Goal: Transaction & Acquisition: Purchase product/service

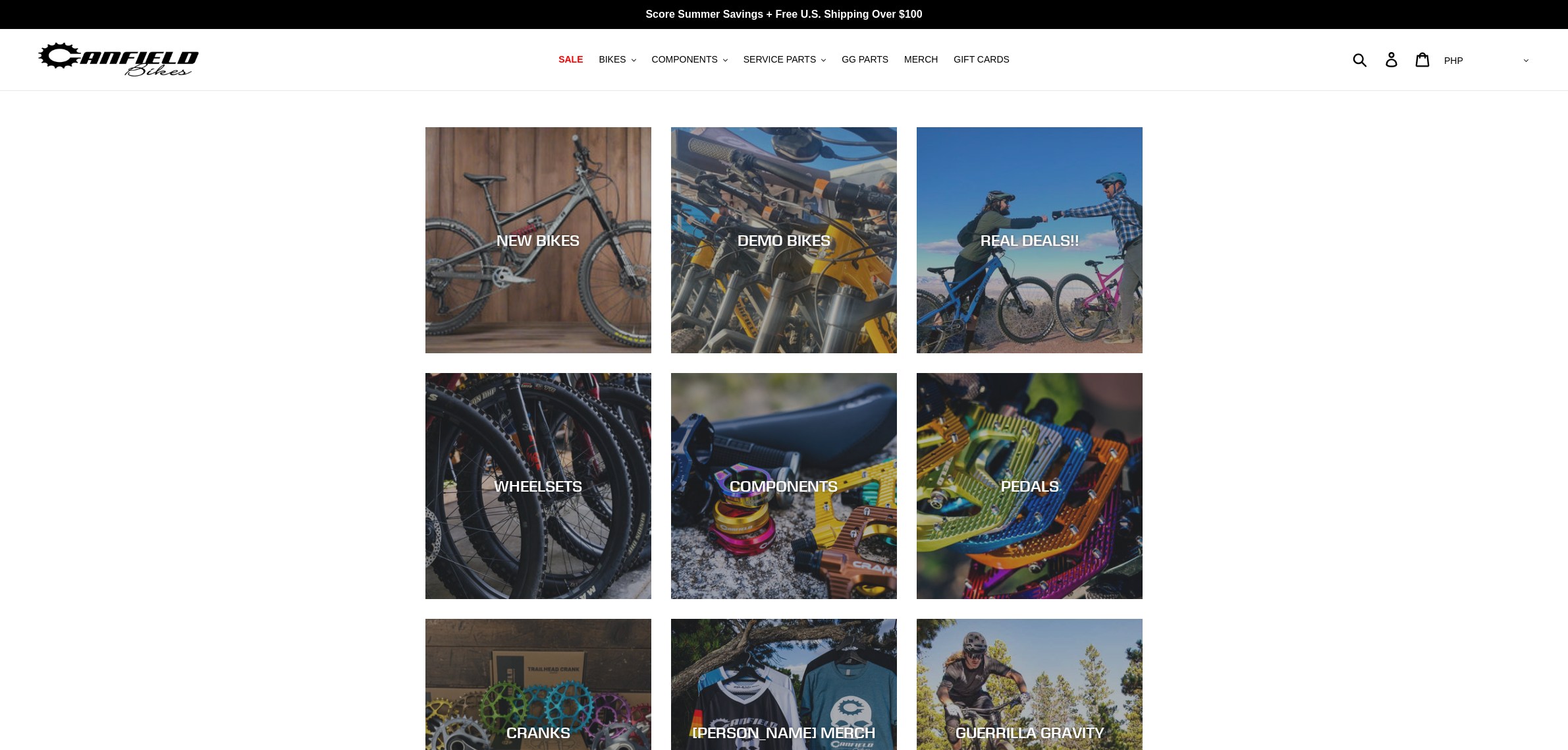
click at [537, 354] on div "NEW BIKES" at bounding box center [538, 354] width 226 height 0
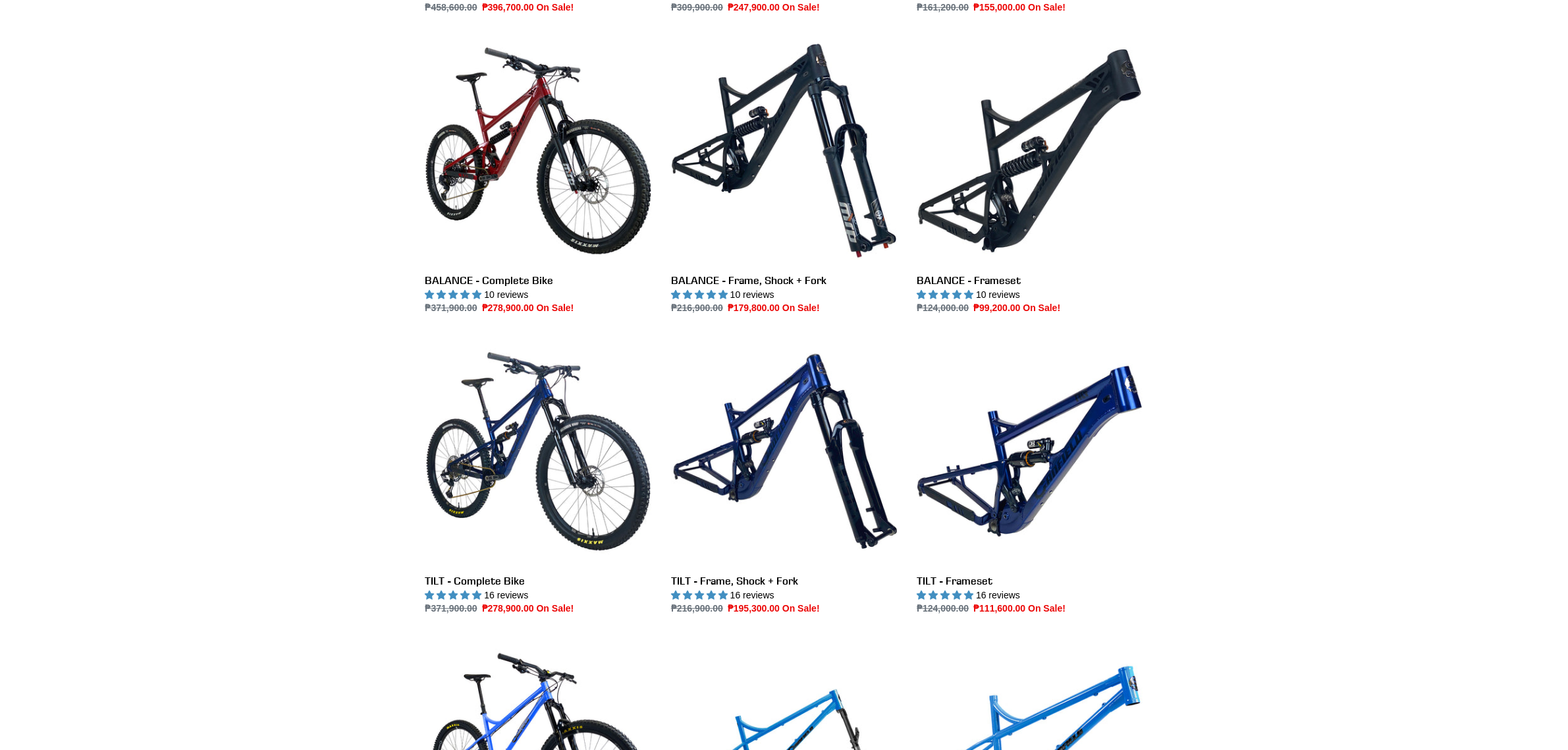
scroll to position [1318, 0]
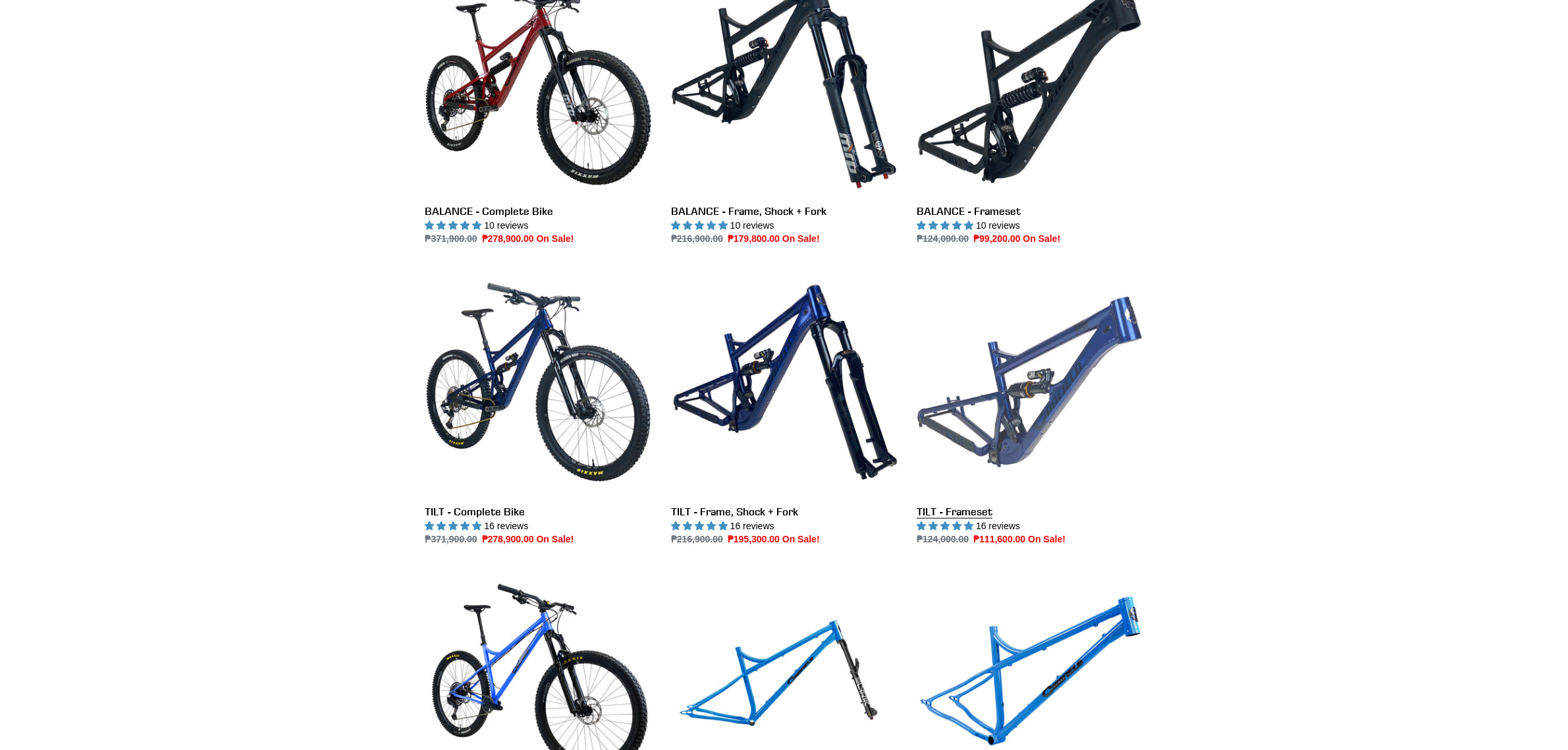
click at [1016, 446] on link "TILT - Frameset" at bounding box center [1029, 407] width 226 height 278
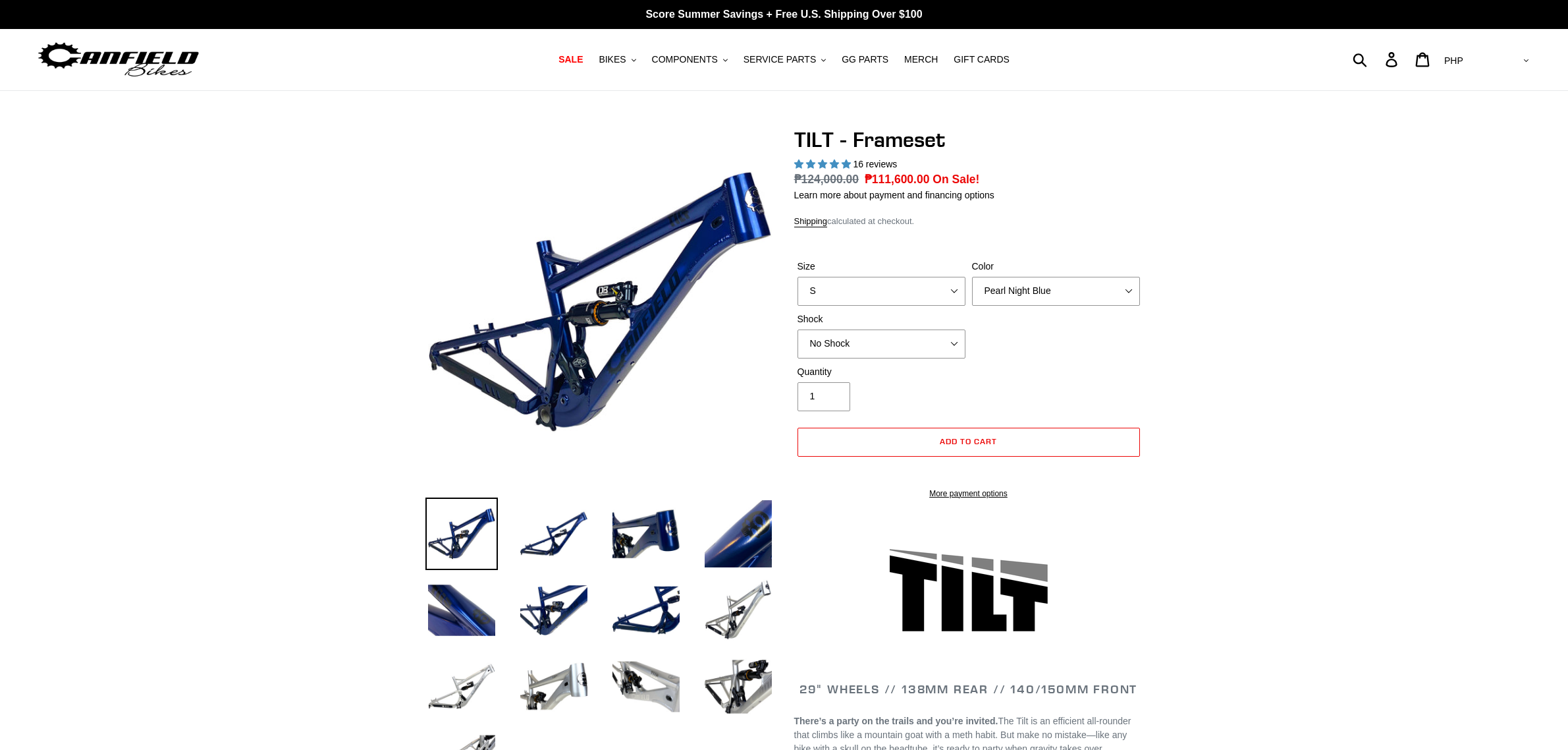
select select "highest-rating"
click at [927, 295] on select "S M L XL" at bounding box center [881, 291] width 168 height 29
click at [797, 277] on select "S M L XL" at bounding box center [881, 291] width 168 height 29
drag, startPoint x: 900, startPoint y: 287, endPoint x: 898, endPoint y: 302, distance: 15.1
click at [900, 287] on select "S M L XL" at bounding box center [881, 291] width 168 height 29
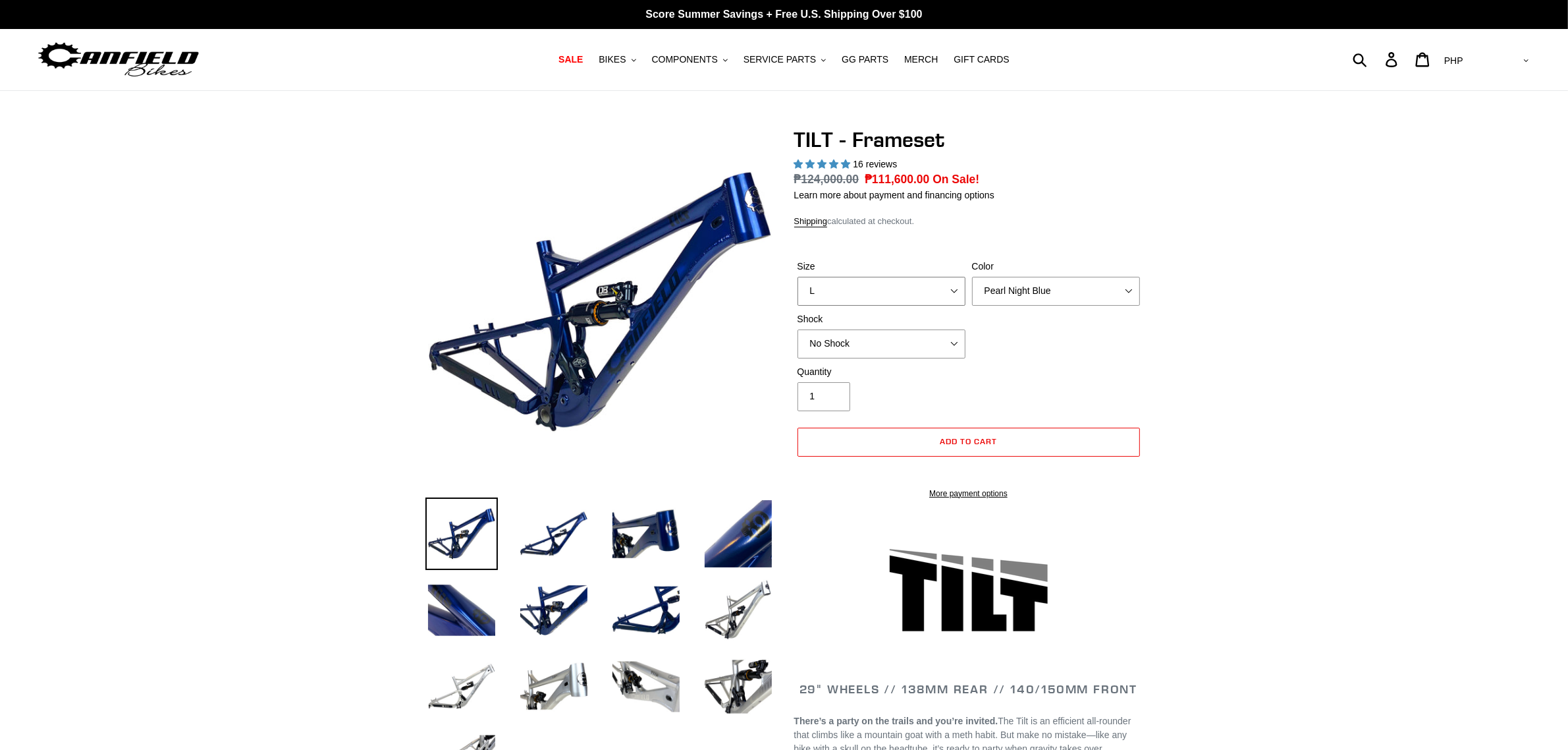
click at [797, 277] on select "S M L XL" at bounding box center [881, 291] width 168 height 29
click at [911, 295] on select "S M L XL" at bounding box center [881, 291] width 168 height 29
select select "XL"
click at [797, 277] on select "S M L XL" at bounding box center [881, 291] width 168 height 29
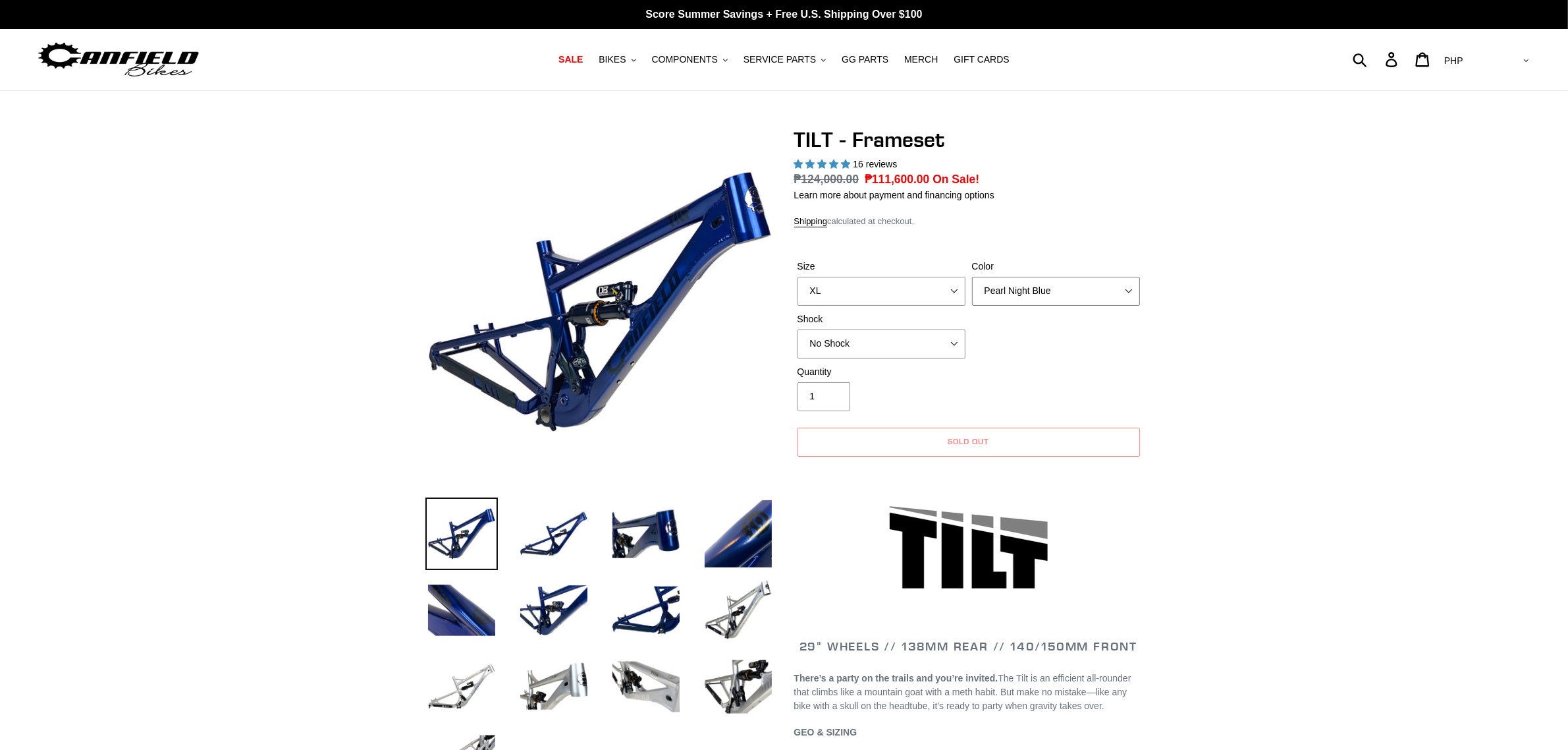
click at [1059, 294] on select "Pearl Night Blue Stealth Silver" at bounding box center [1056, 291] width 168 height 29
select select "Stealth Silver"
click at [972, 277] on select "Pearl Night Blue Stealth Silver" at bounding box center [1056, 291] width 168 height 29
click at [924, 295] on select "S M L XL" at bounding box center [881, 291] width 168 height 29
click at [797, 277] on select "S M L XL" at bounding box center [881, 291] width 168 height 29
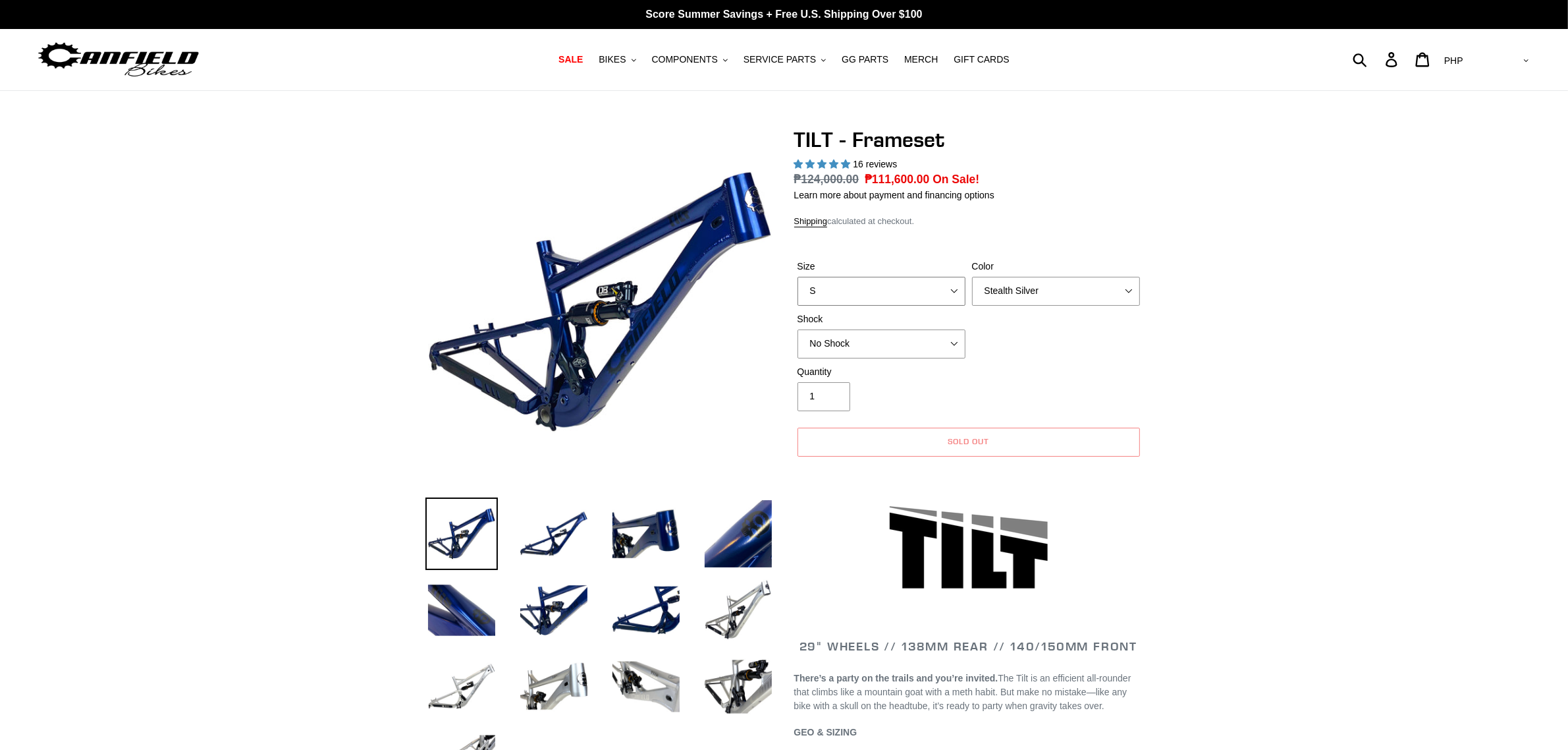
click at [930, 290] on select "S M L XL" at bounding box center [881, 291] width 168 height 29
click at [797, 277] on select "S M L XL" at bounding box center [881, 291] width 168 height 29
click at [928, 293] on select "S M L XL" at bounding box center [881, 291] width 168 height 29
click at [797, 277] on select "S M L XL" at bounding box center [881, 291] width 168 height 29
click at [921, 290] on select "S M L XL" at bounding box center [881, 291] width 168 height 29
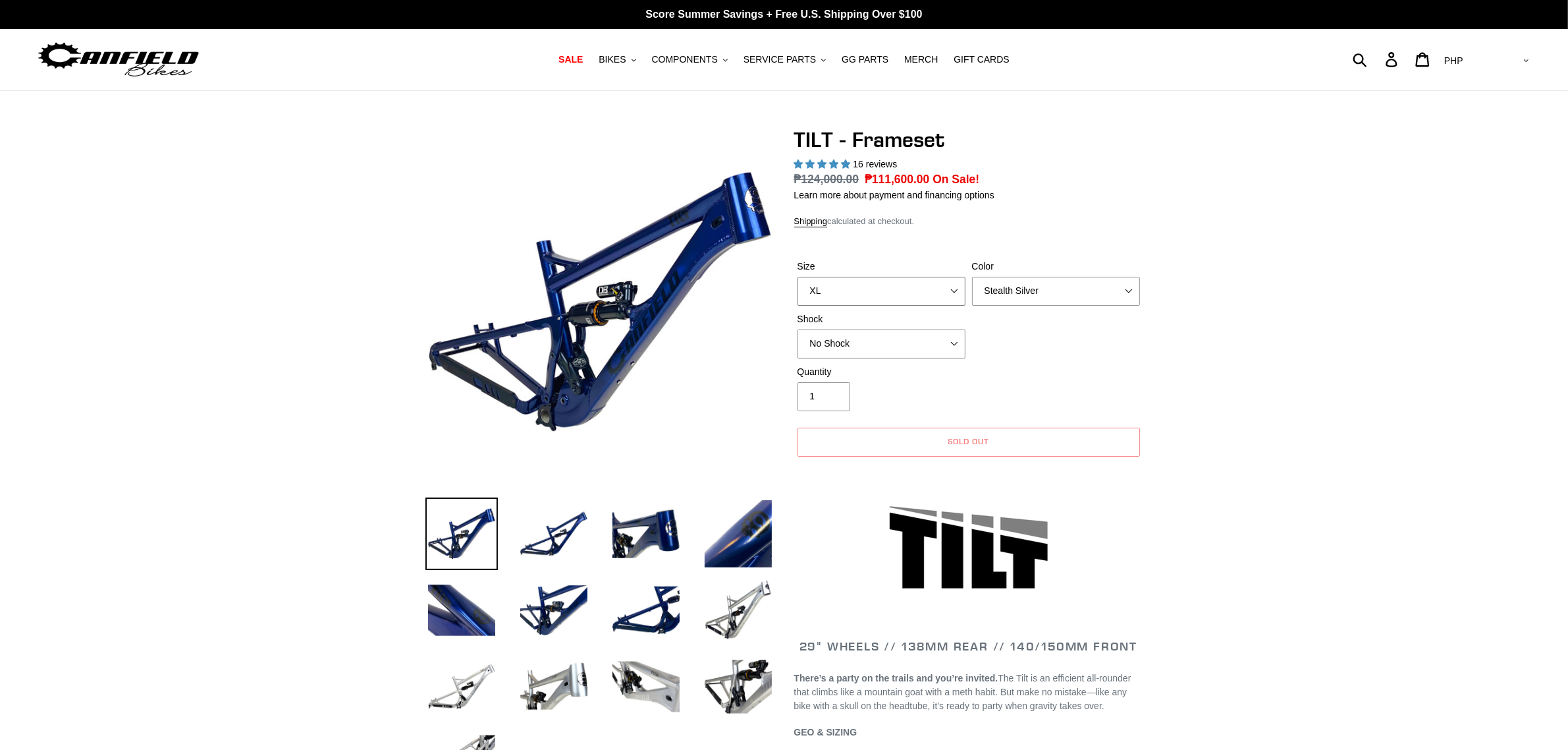
click at [797, 277] on select "S M L XL" at bounding box center [881, 291] width 168 height 29
click at [1130, 334] on div "Size S M L XL Color Pearl Night Blue Stealth Silver Shock No Shock Cane Creek D…" at bounding box center [968, 312] width 349 height 105
click at [853, 290] on select "S M L XL" at bounding box center [881, 291] width 168 height 29
select select "S"
click at [797, 277] on select "S M L XL" at bounding box center [881, 291] width 168 height 29
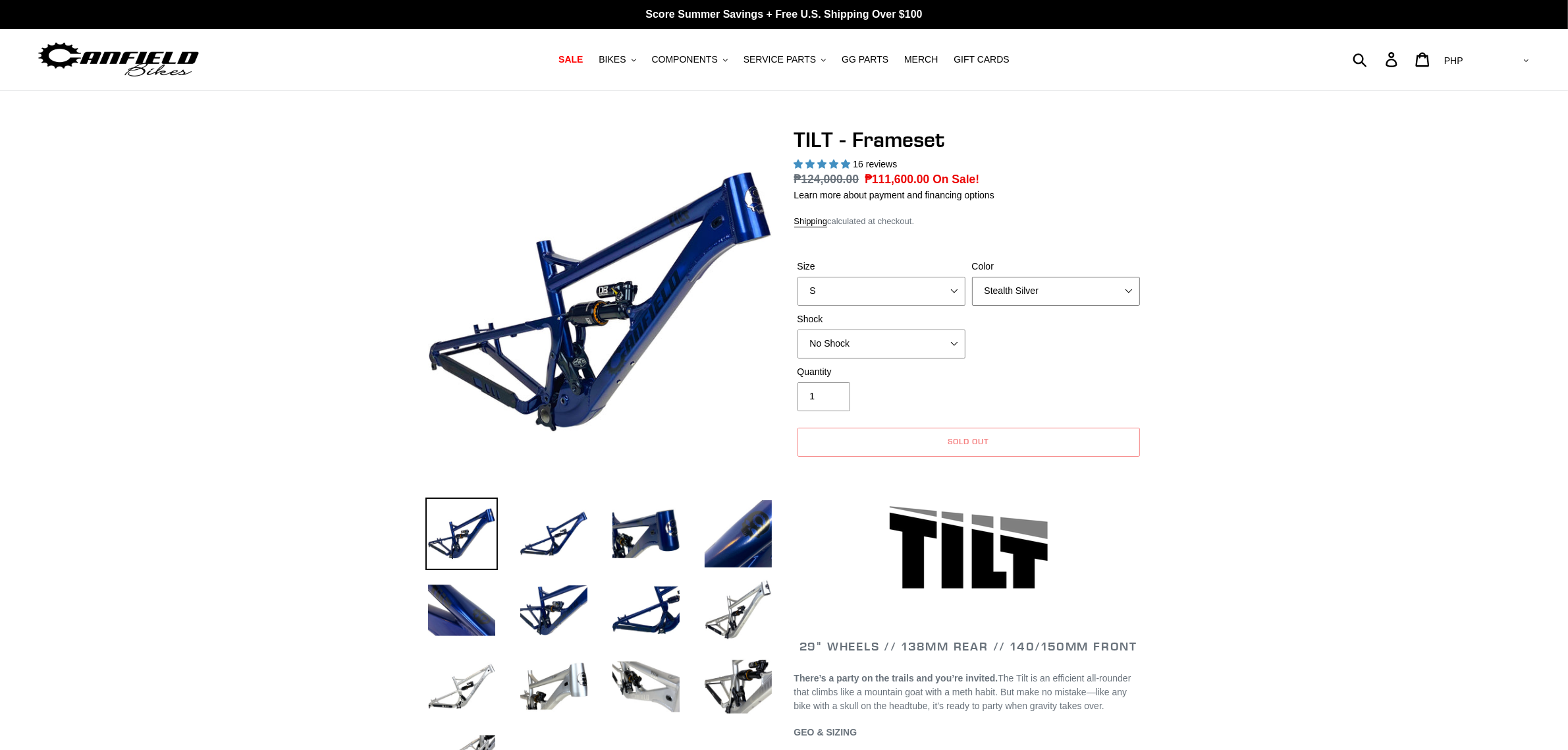
click at [1008, 287] on select "Pearl Night Blue Stealth Silver" at bounding box center [1056, 291] width 168 height 29
select select "Pearl Night Blue"
click at [972, 277] on select "Pearl Night Blue Stealth Silver" at bounding box center [1056, 291] width 168 height 29
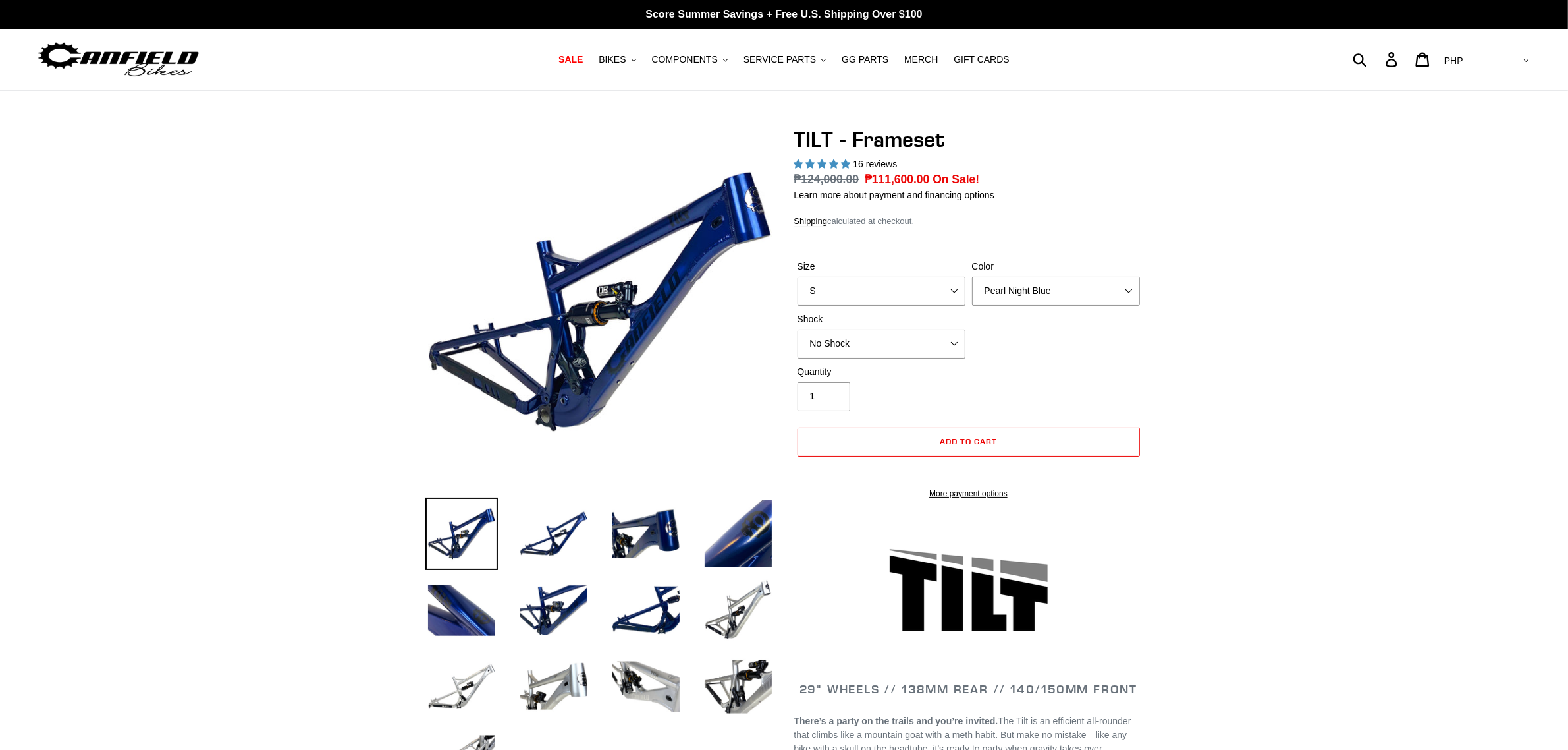
click at [868, 272] on label "Size" at bounding box center [881, 266] width 168 height 14
click at [868, 277] on select "S M L XL" at bounding box center [881, 291] width 168 height 29
click at [867, 281] on select "S M L XL" at bounding box center [881, 291] width 168 height 29
click at [797, 277] on select "S M L XL" at bounding box center [881, 291] width 168 height 29
click at [939, 284] on select "S M L XL" at bounding box center [881, 291] width 168 height 29
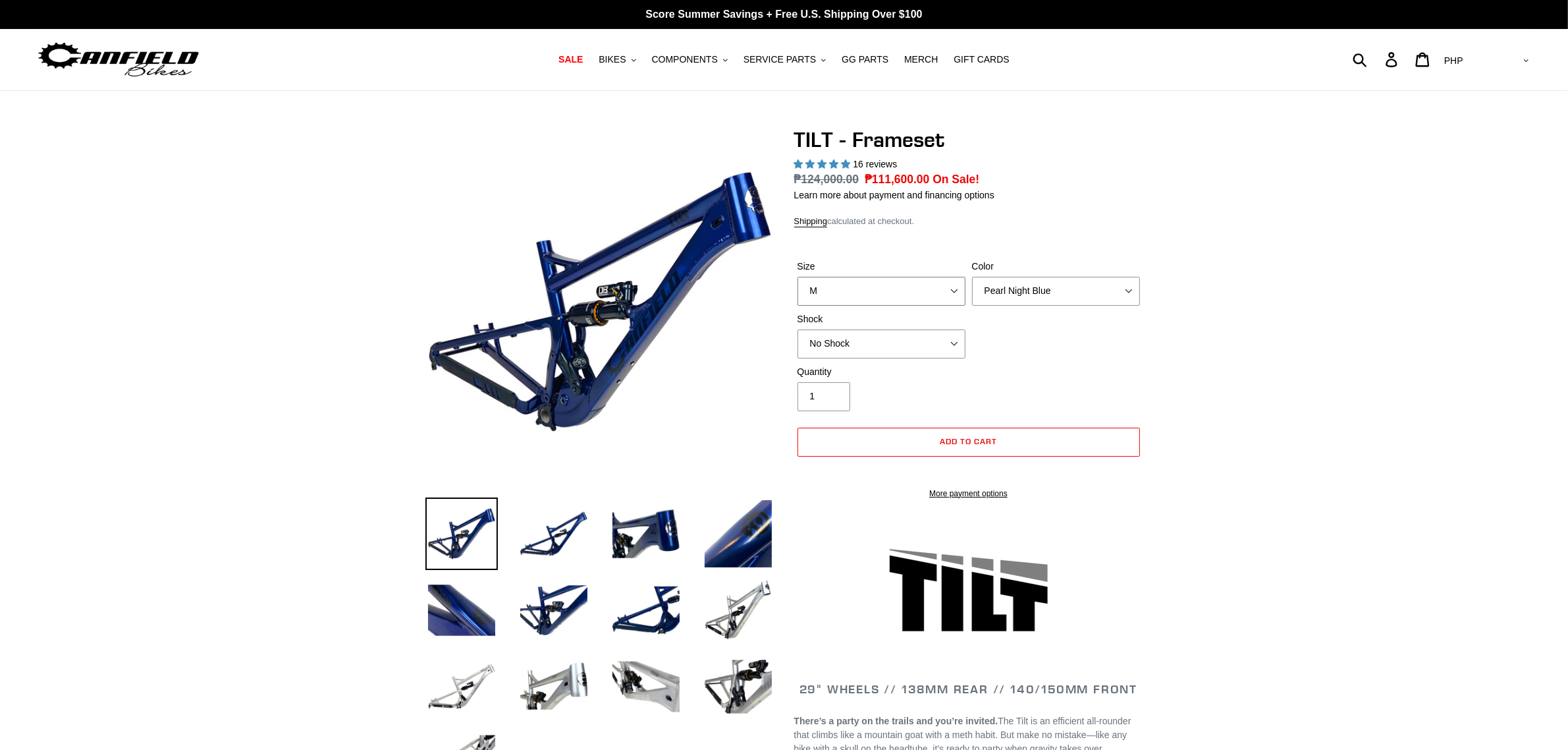
select select "L"
click at [797, 277] on select "S M L XL" at bounding box center [881, 291] width 168 height 29
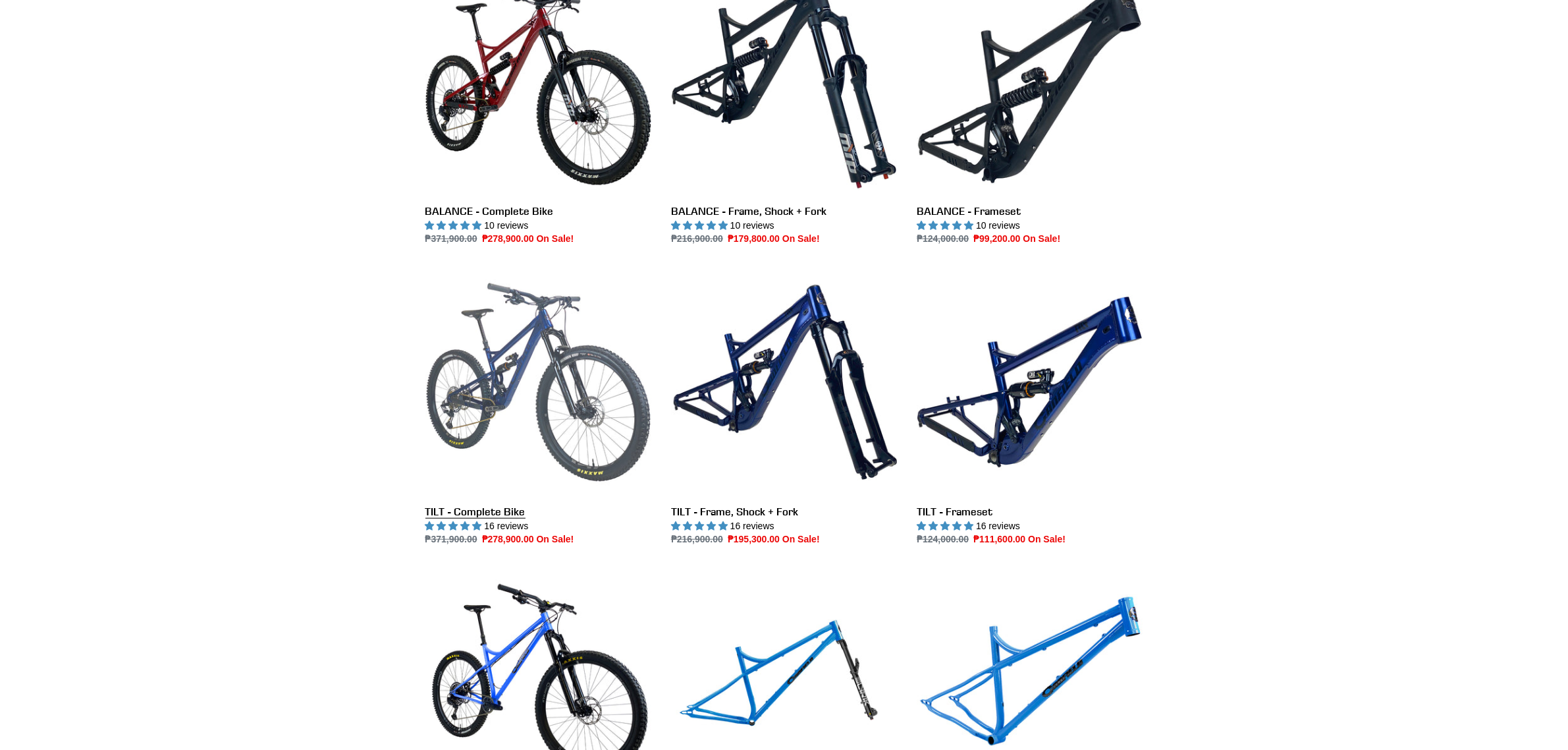
click at [548, 400] on link "TILT - Complete Bike" at bounding box center [538, 407] width 226 height 278
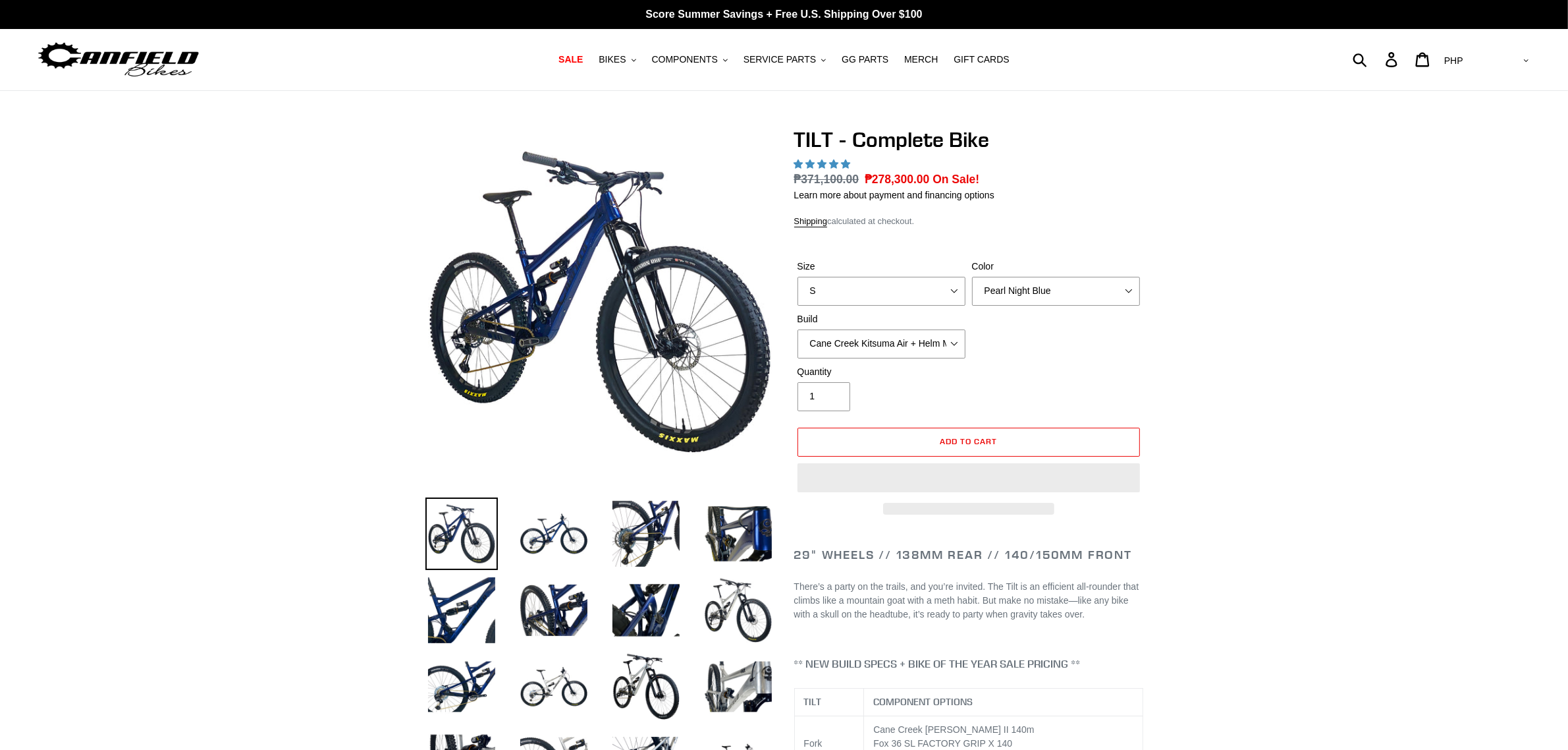
select select "highest-rating"
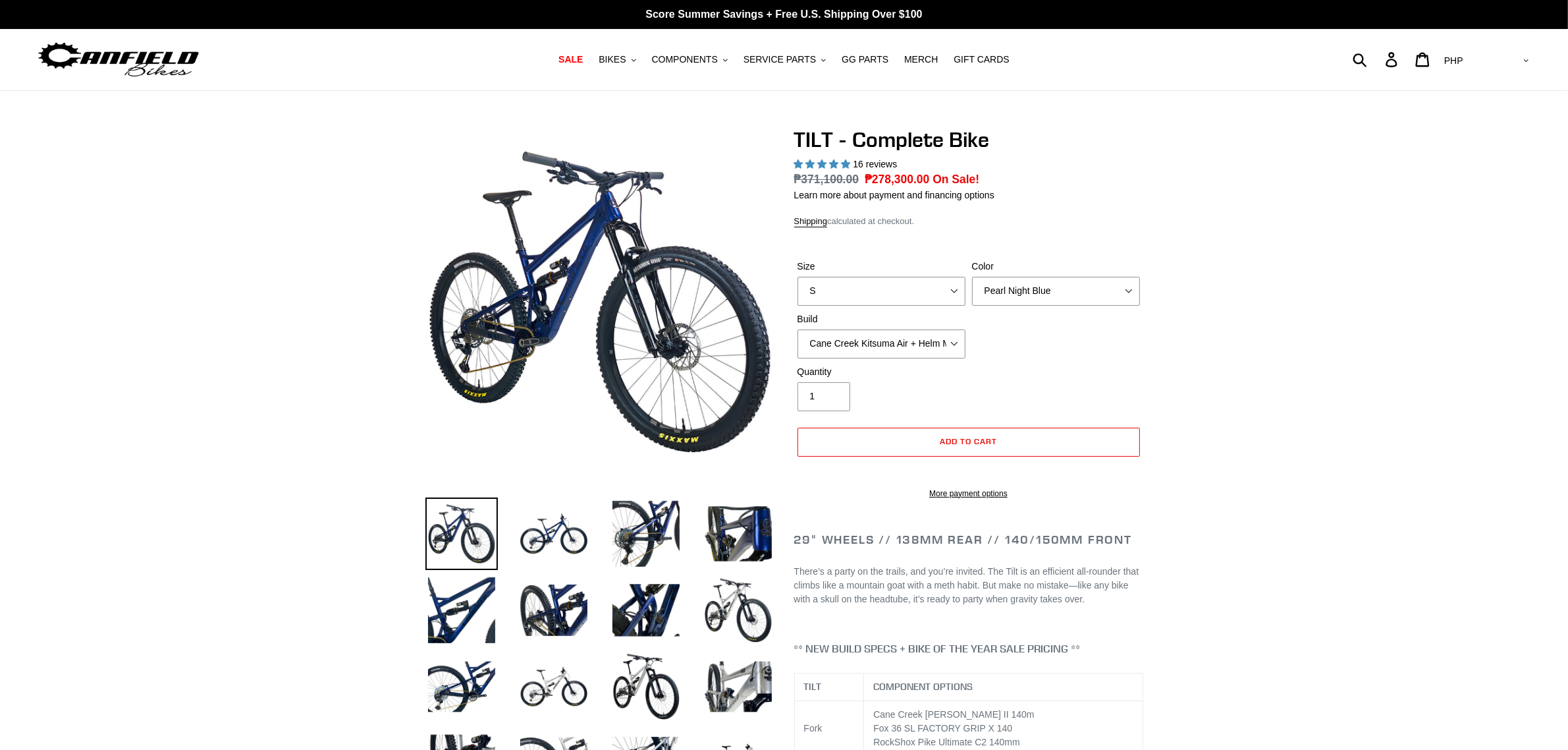
select select "USD"
click at [1492, 48] on select "AED AFN ALL AMD ANG AUD AWG AZN BAM BBD BDT BGN BIF BND BOB BSD BWP BZD CAD CDF…" at bounding box center [1485, 61] width 93 height 25
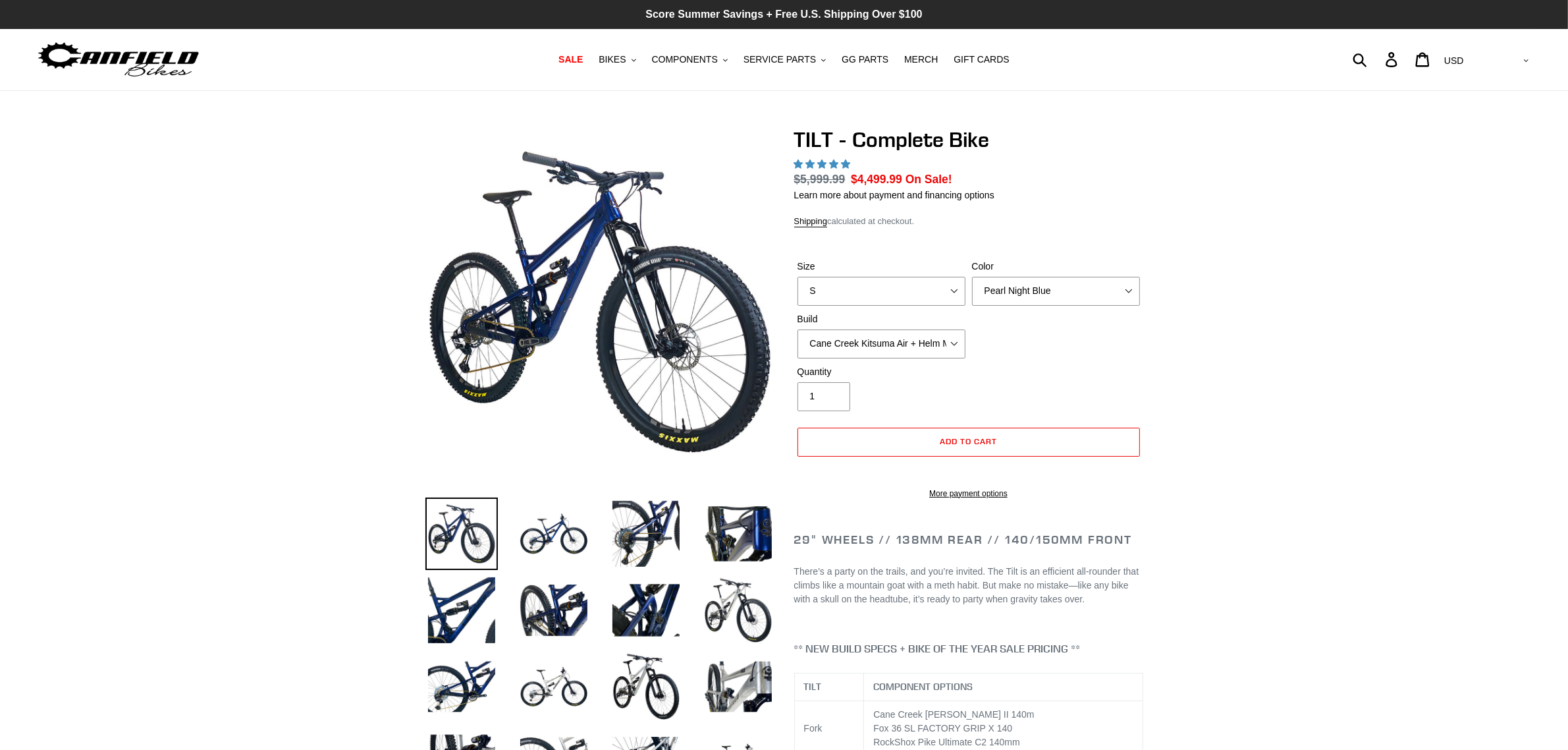
select select "highest-rating"
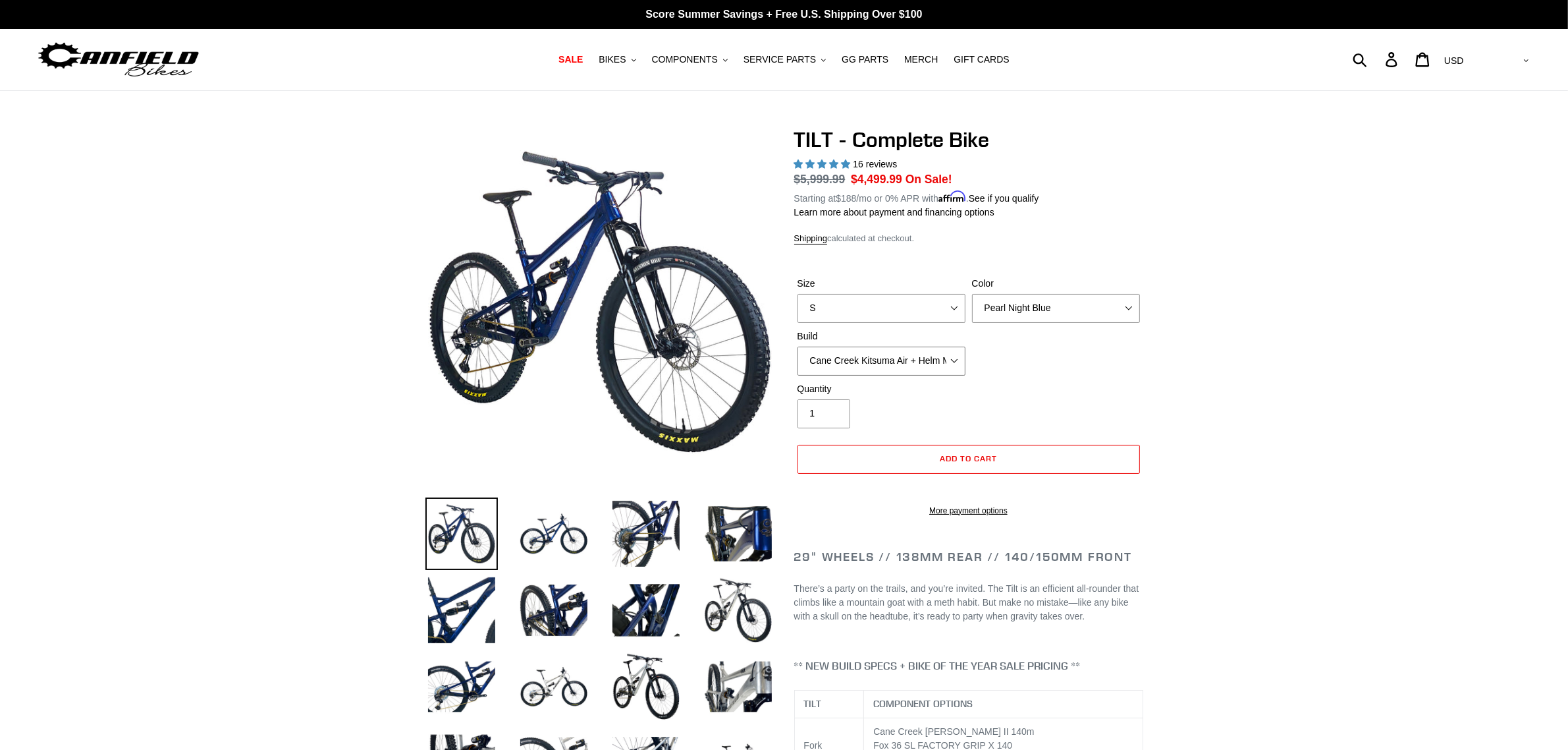
click at [949, 354] on select "Cane Creek Kitsuma Air + Helm MKII 140 + SRAM GX Cane Creek Kitsuma Air + Helm …" at bounding box center [881, 361] width 168 height 29
select select "Fox Float X + 36 SL Factory Grip X 140 + SRAM XO"
click at [797, 347] on select "Cane Creek Kitsuma Air + Helm MKII 140 + SRAM GX Cane Creek Kitsuma Air + Helm …" at bounding box center [881, 361] width 168 height 29
click at [933, 363] on select "Cane Creek Kitsuma Air + Helm MKII 140 + SRAM GX Cane Creek Kitsuma Air + Helm …" at bounding box center [881, 361] width 168 height 29
click at [1135, 391] on div "Quantity 1" at bounding box center [968, 408] width 349 height 53
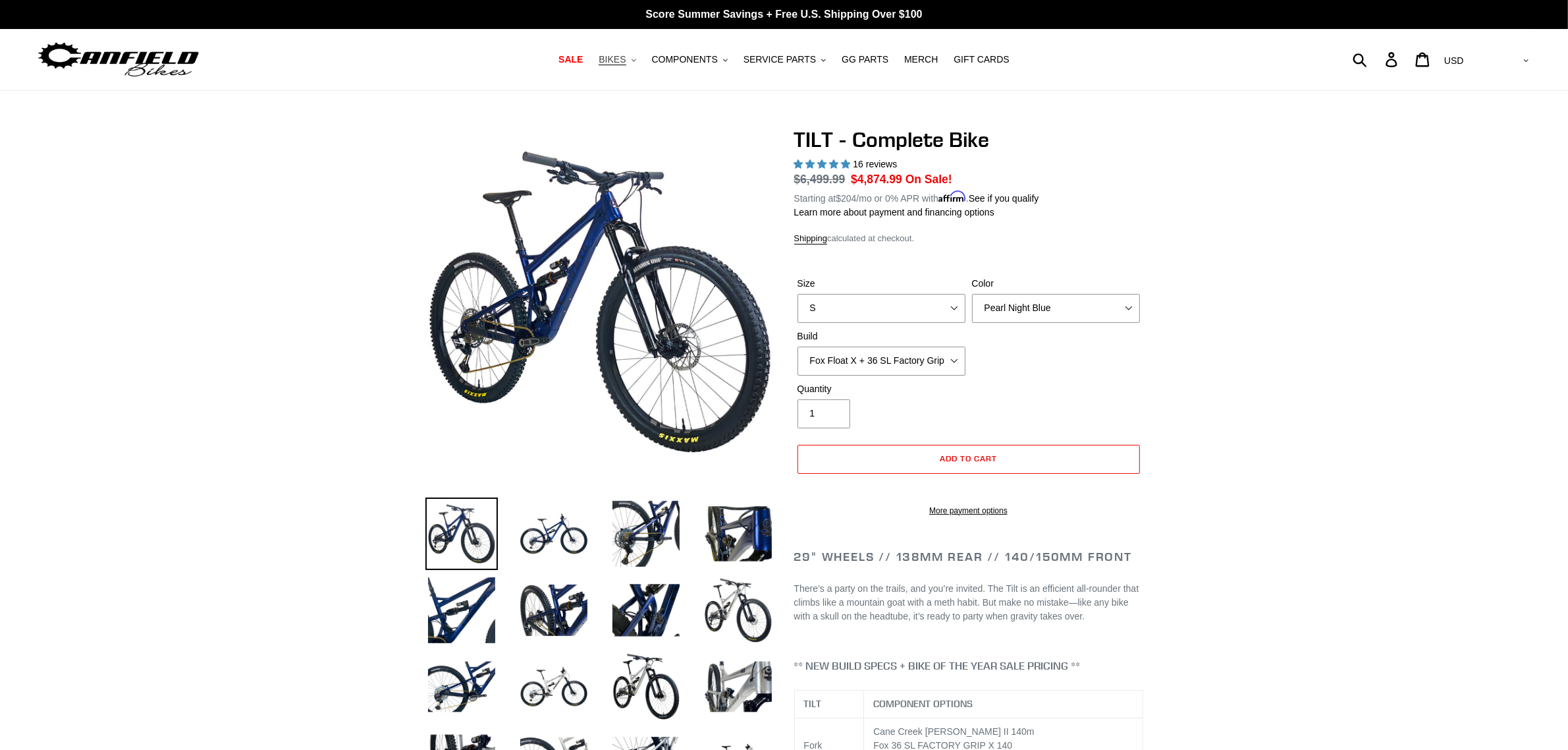
click at [625, 64] on span "BIKES" at bounding box center [612, 59] width 27 height 11
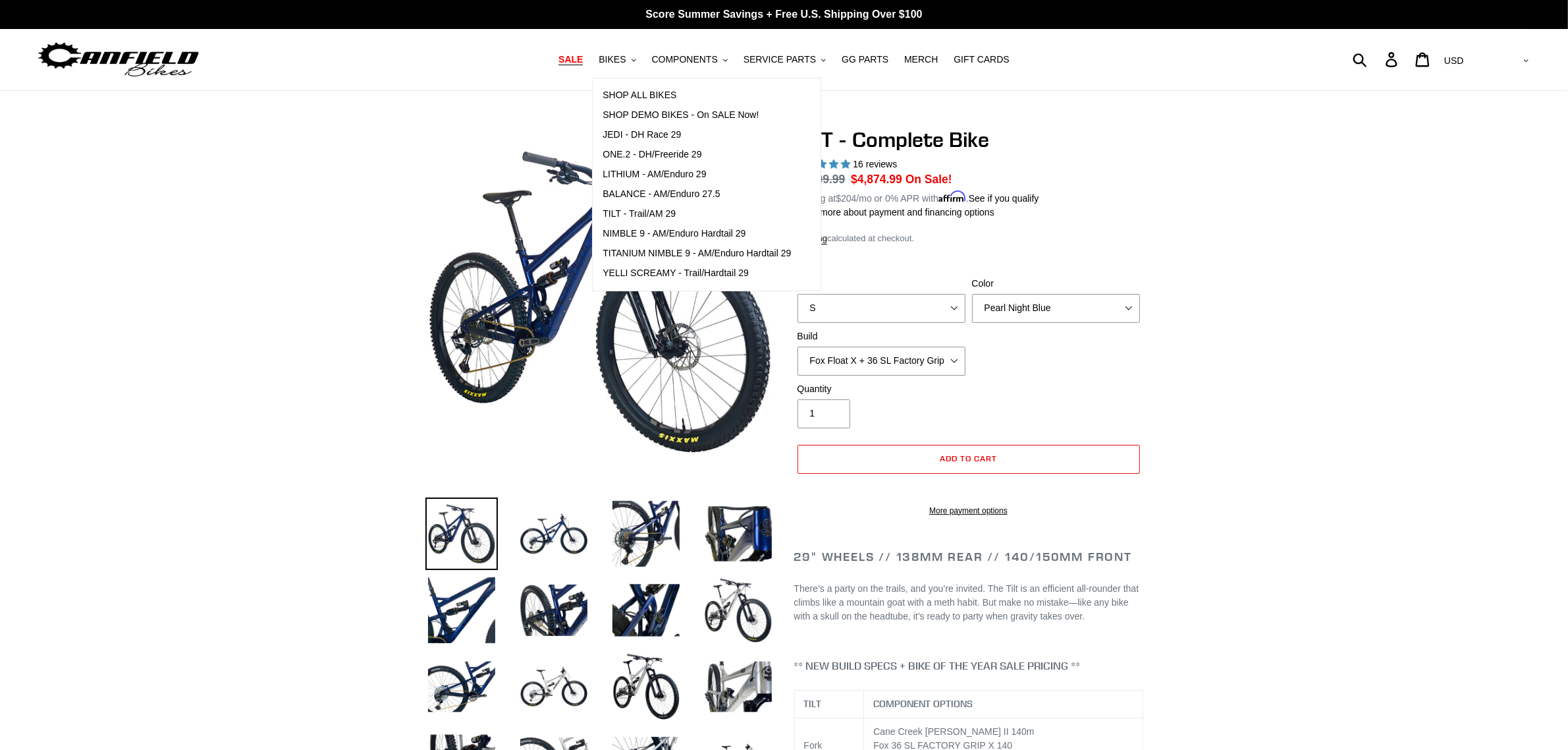
click at [583, 57] on span "SALE" at bounding box center [571, 59] width 25 height 11
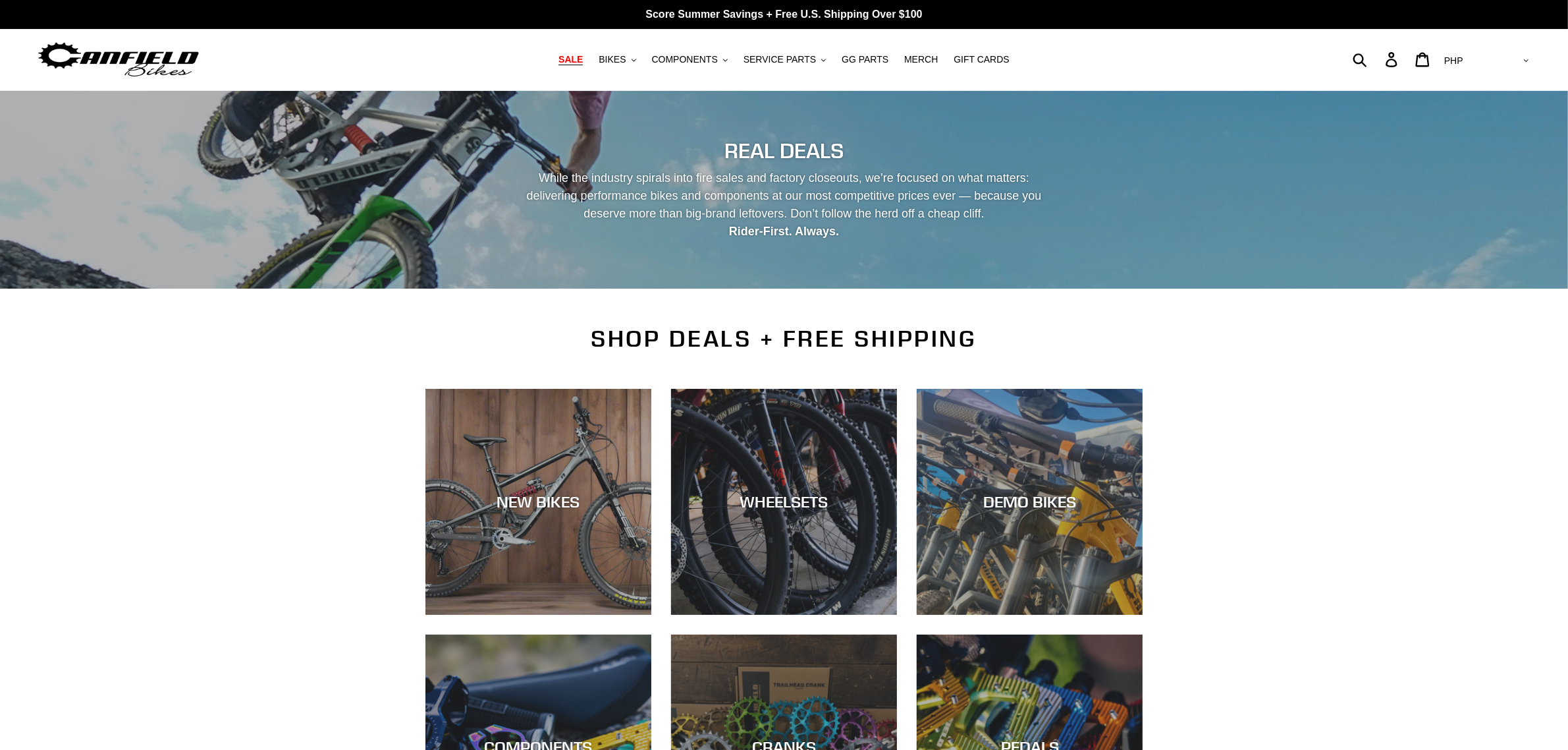
click at [53, 48] on img at bounding box center [118, 59] width 164 height 42
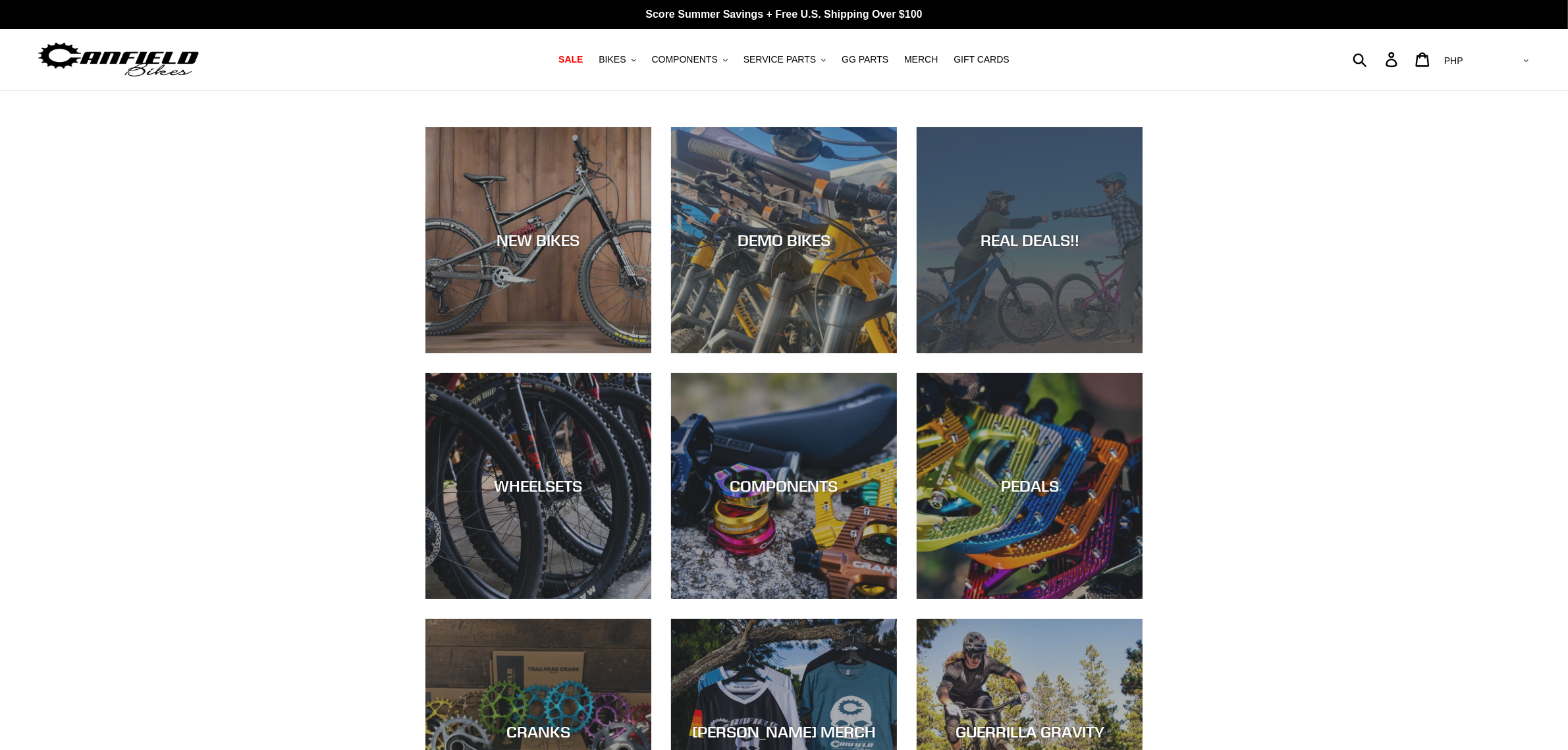
click at [1076, 354] on div "REAL DEALS!!" at bounding box center [1029, 354] width 226 height 0
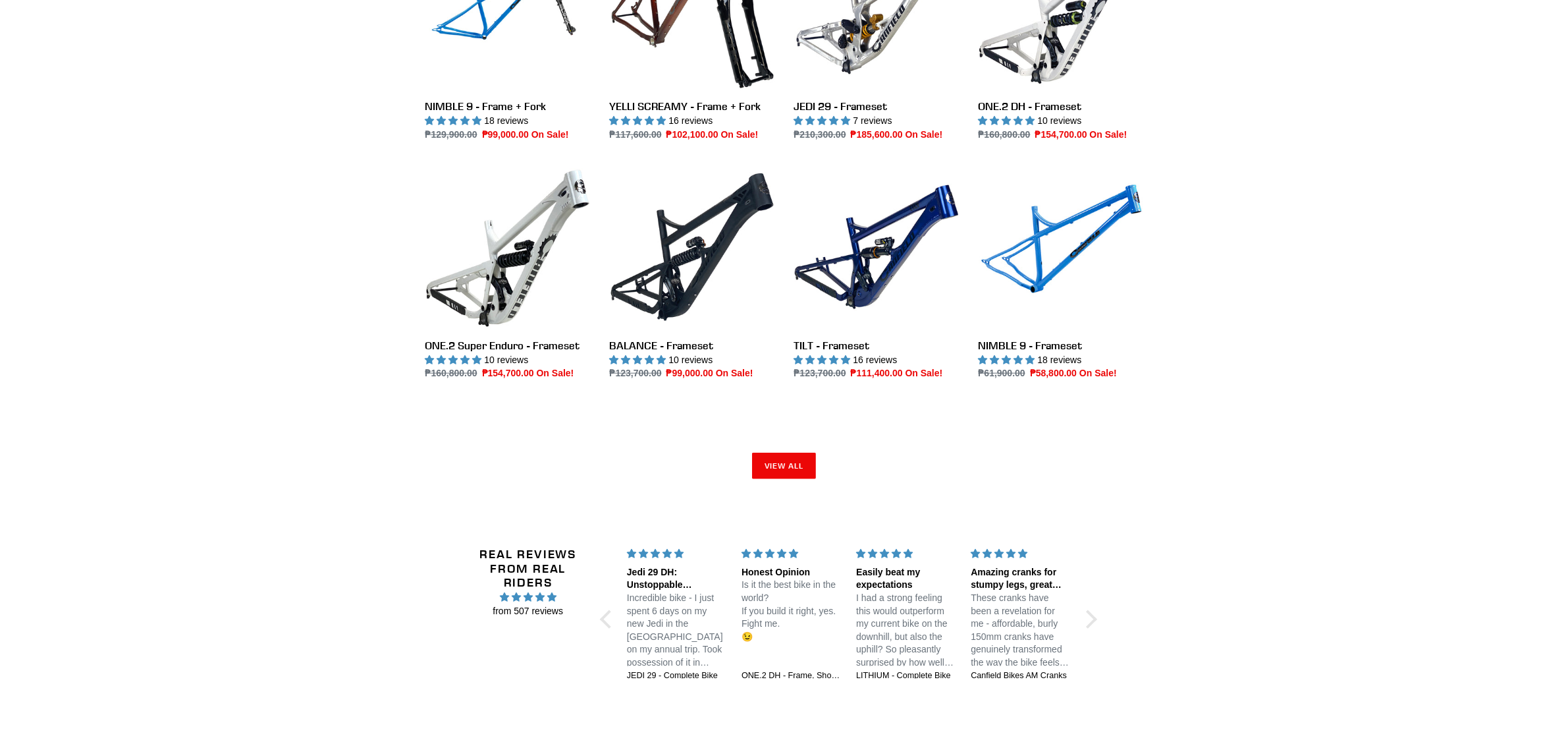
scroll to position [1730, 0]
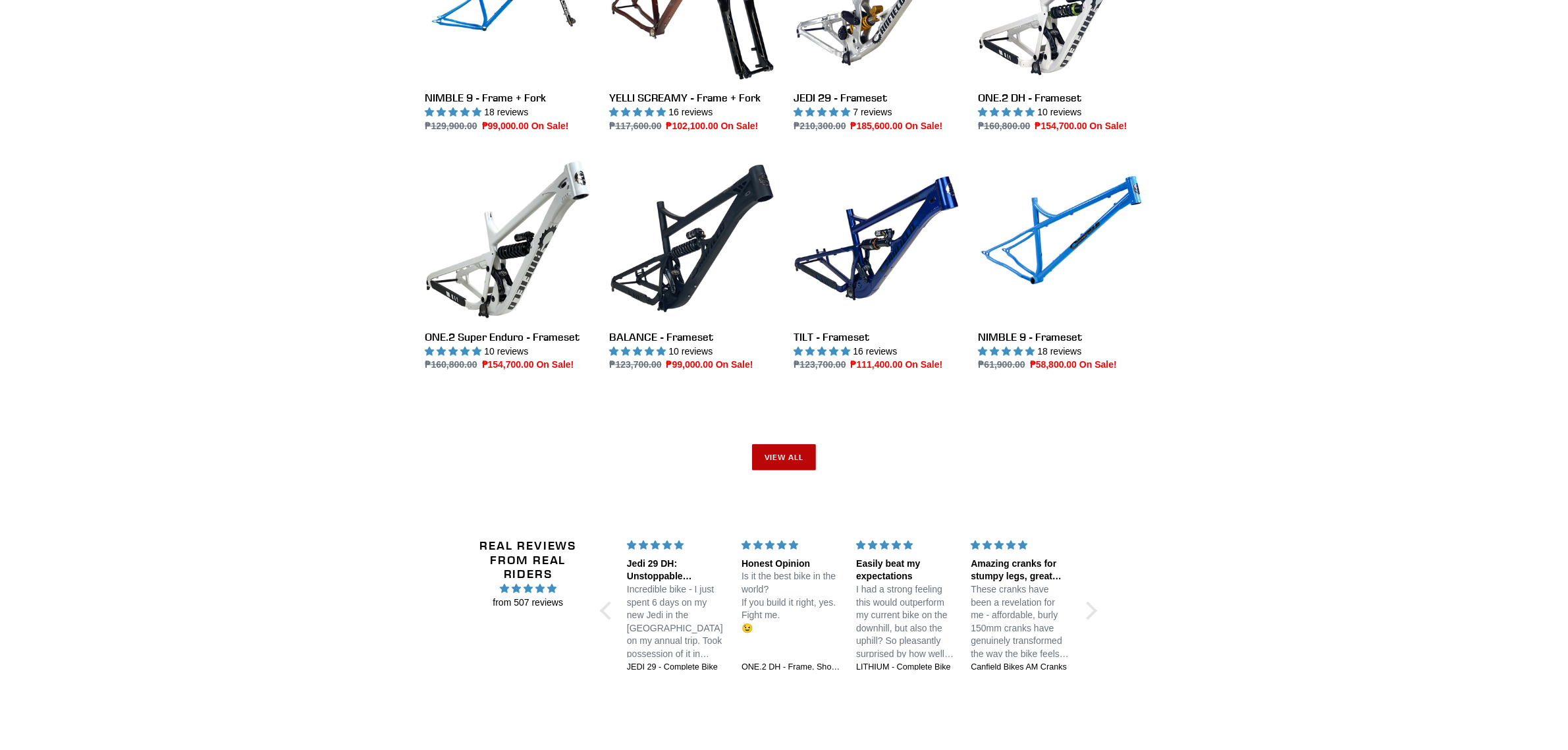
click at [772, 455] on link "View all" at bounding box center [784, 457] width 65 height 27
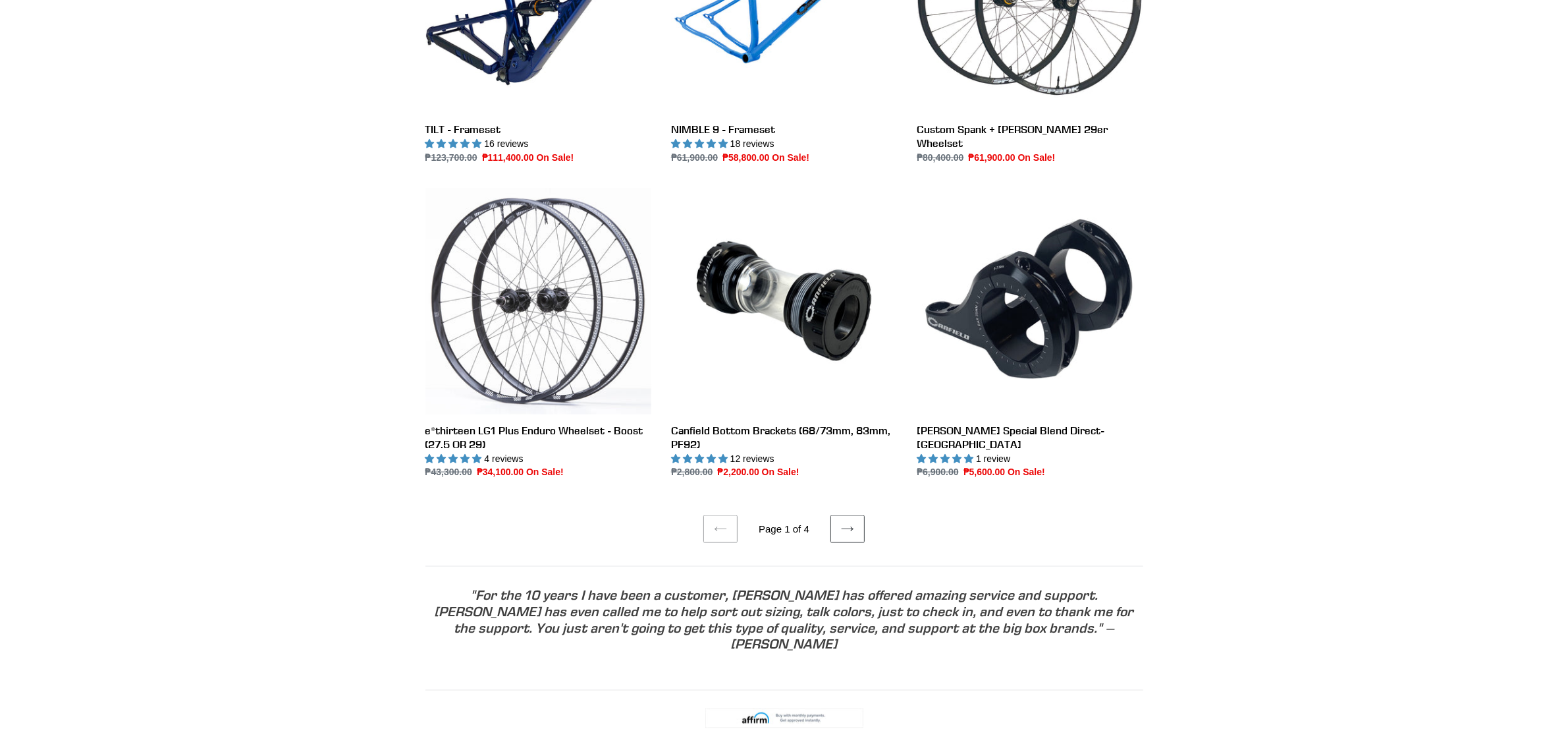
scroll to position [2471, 0]
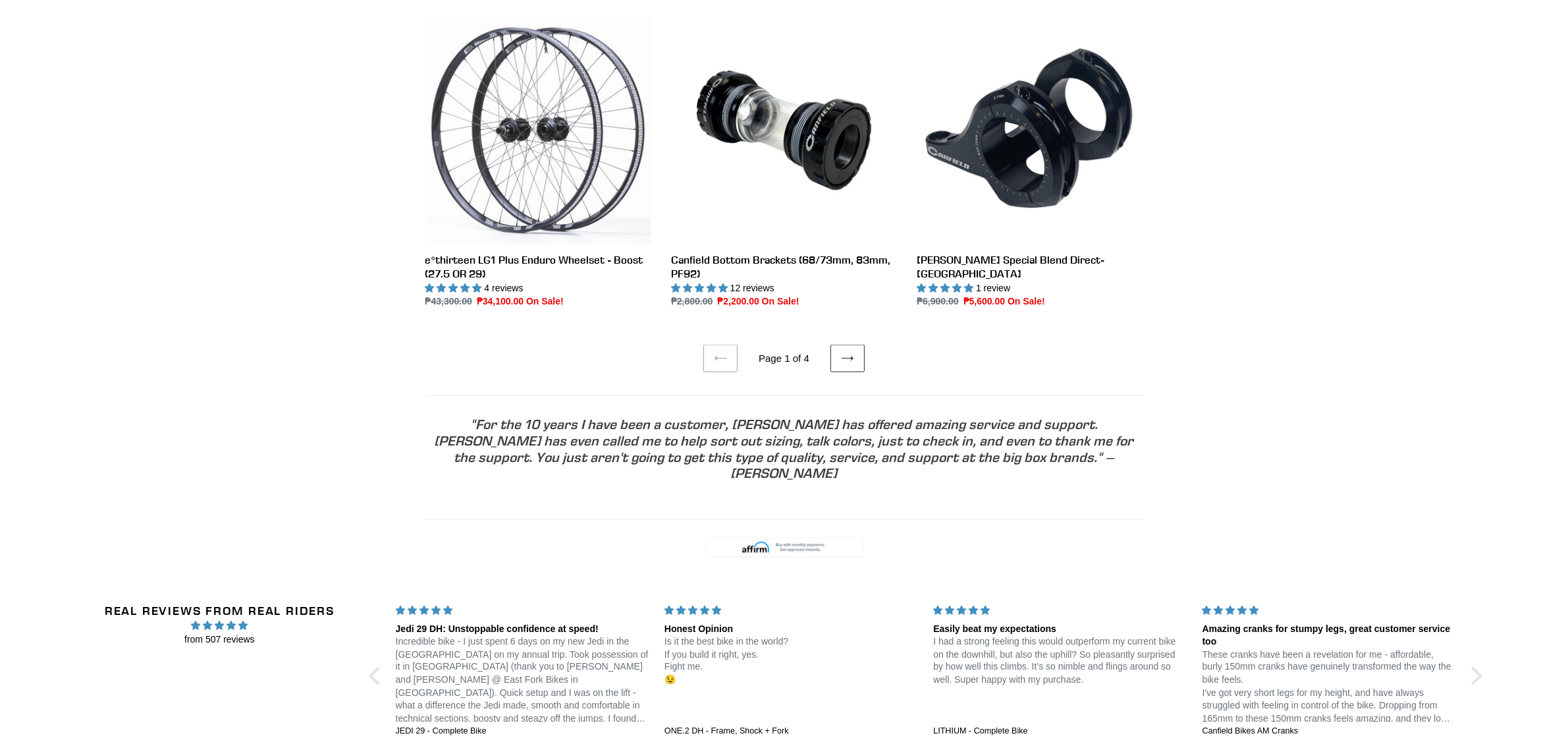
click at [861, 350] on link "Next page" at bounding box center [848, 358] width 34 height 28
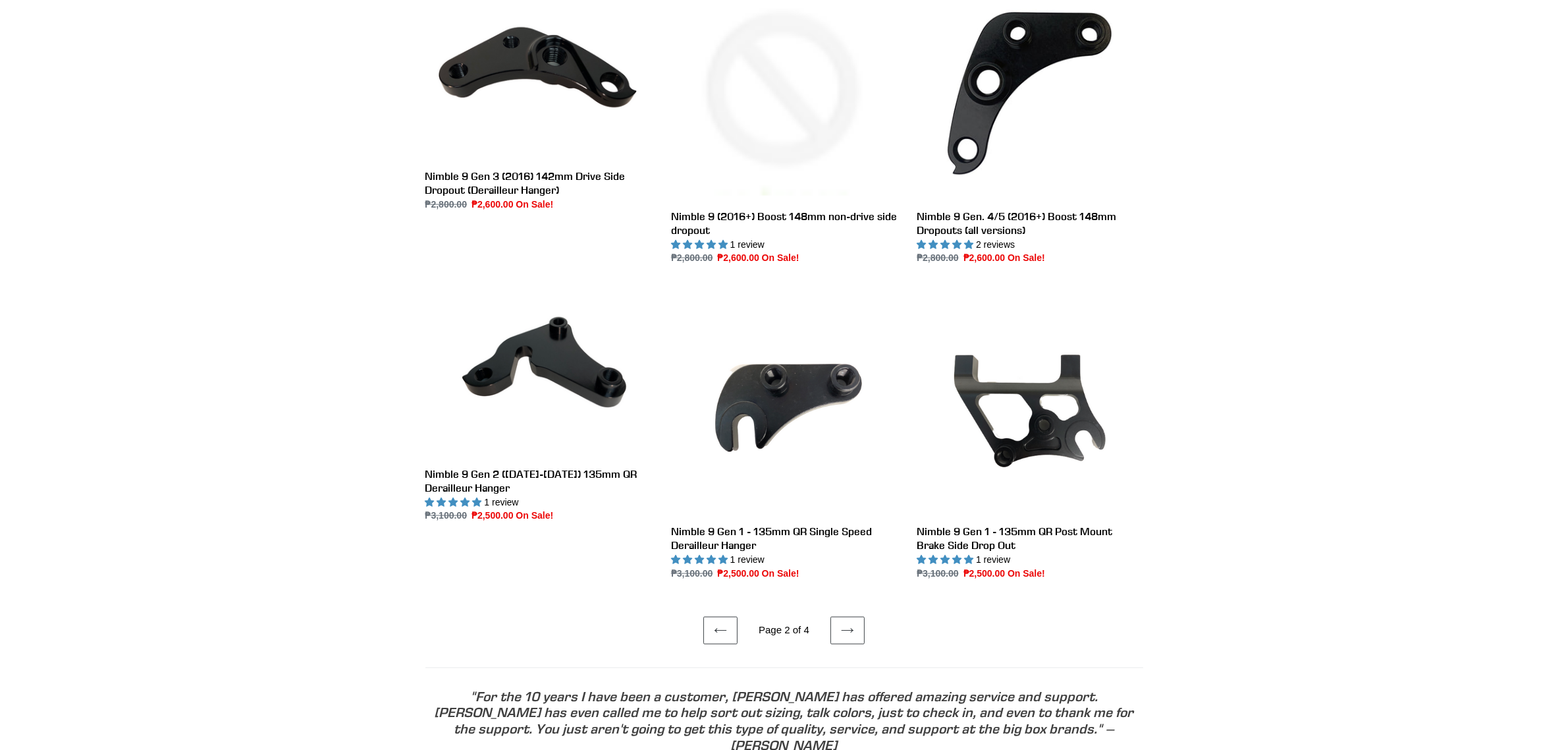
scroll to position [2389, 0]
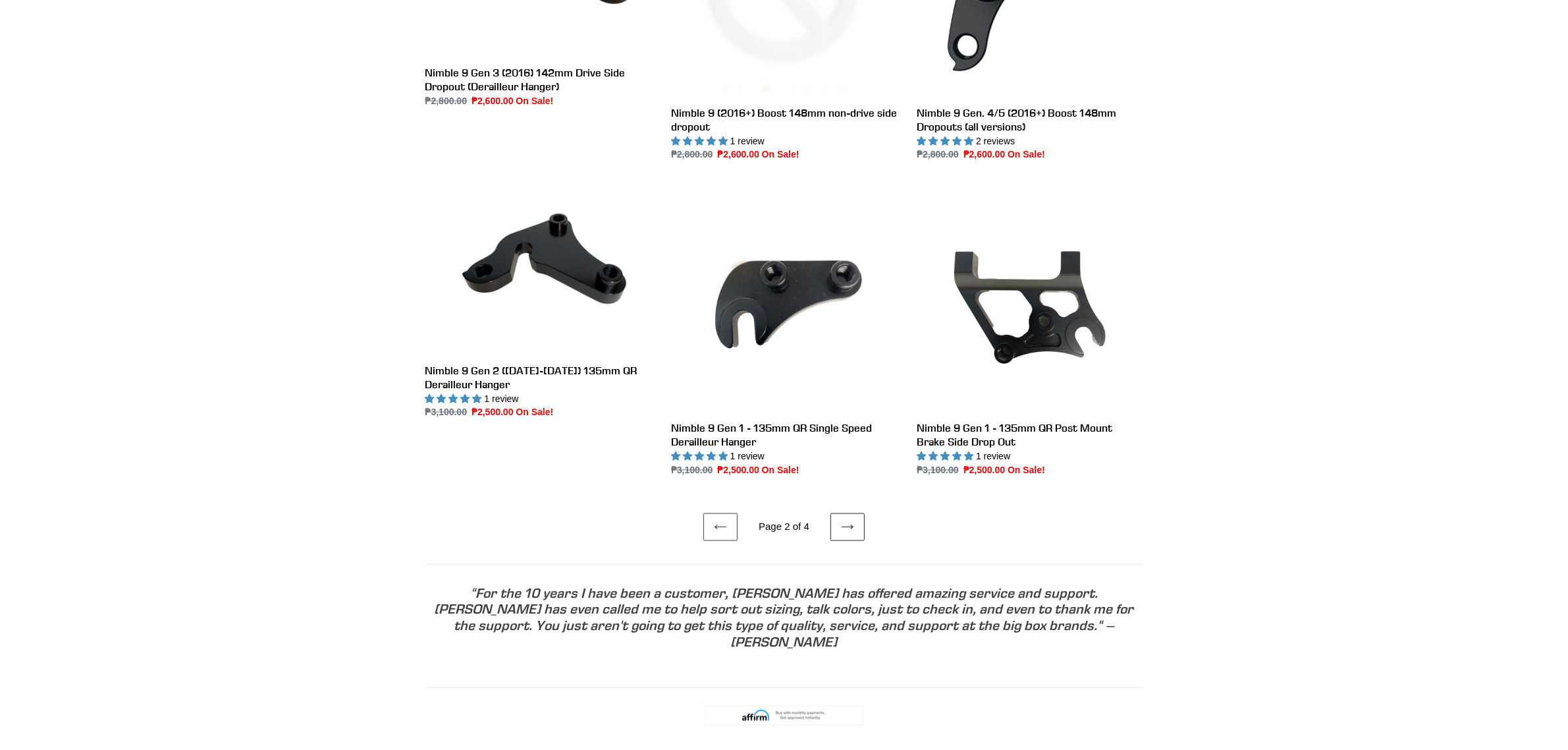
click at [856, 524] on link "Next page" at bounding box center [848, 527] width 34 height 28
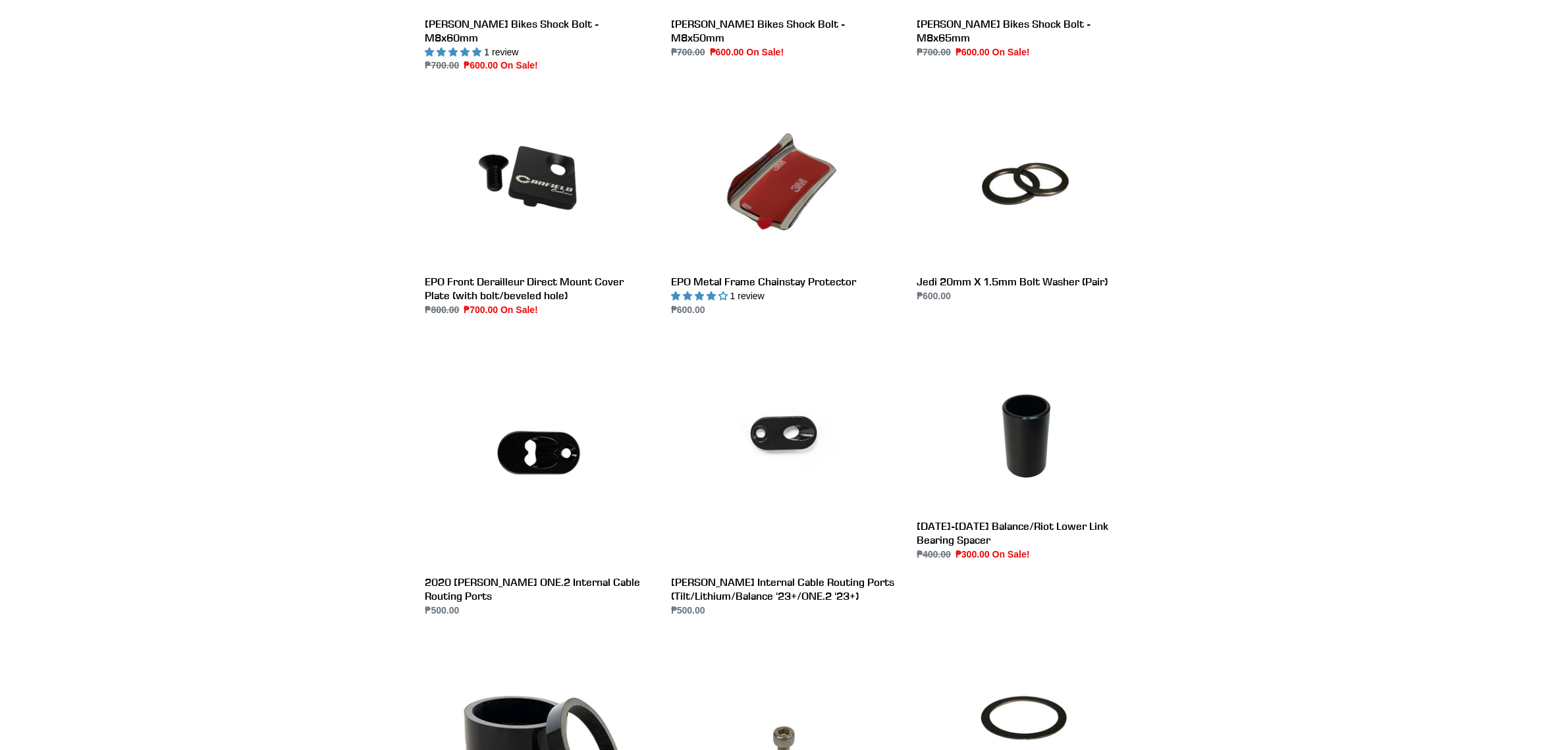
scroll to position [2224, 0]
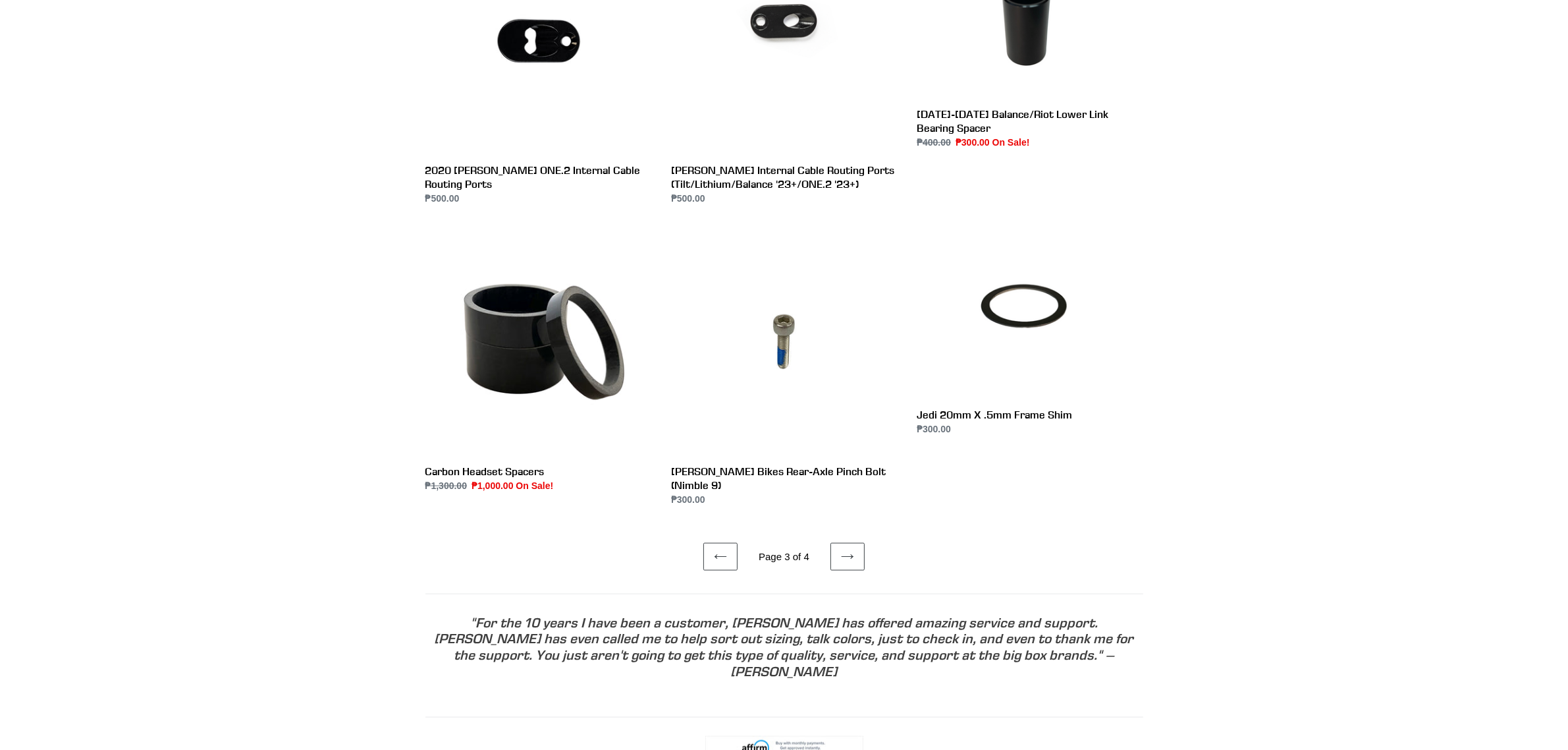
click at [828, 514] on ul "Previous page Page 3 of 4 Next page" at bounding box center [784, 539] width 718 height 64
